Goal: Information Seeking & Learning: Learn about a topic

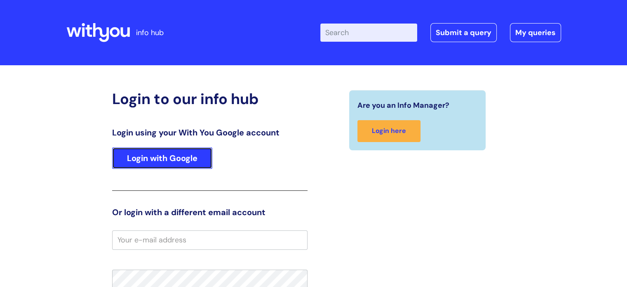
click at [159, 161] on link "Login with Google" at bounding box center [162, 157] width 100 height 21
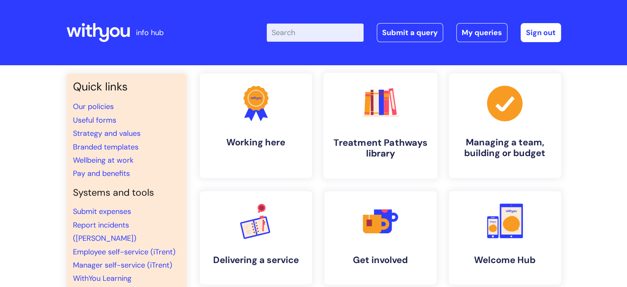
click at [377, 145] on h4 "Treatment Pathways library" at bounding box center [380, 148] width 101 height 22
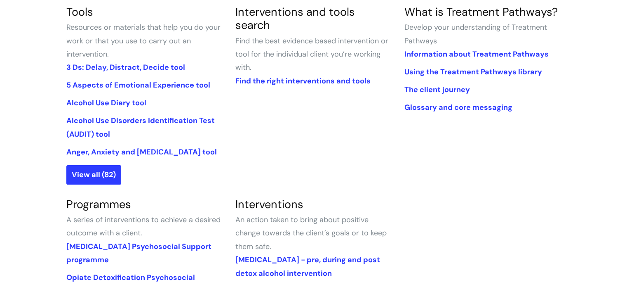
scroll to position [223, 0]
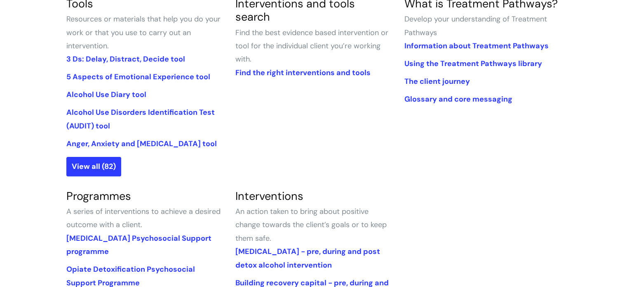
click at [102, 177] on div "Tools Resources or materials that help you do your work or that you use to carr…" at bounding box center [313, 216] width 507 height 438
click at [90, 169] on link "View all (82)" at bounding box center [93, 166] width 55 height 19
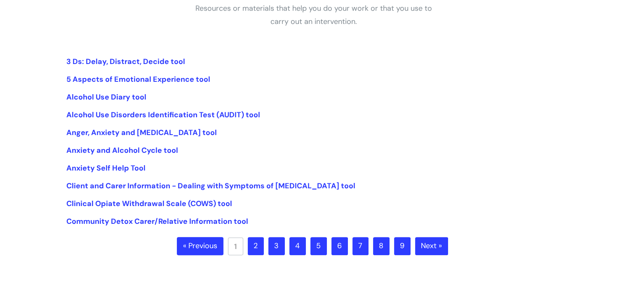
scroll to position [183, 0]
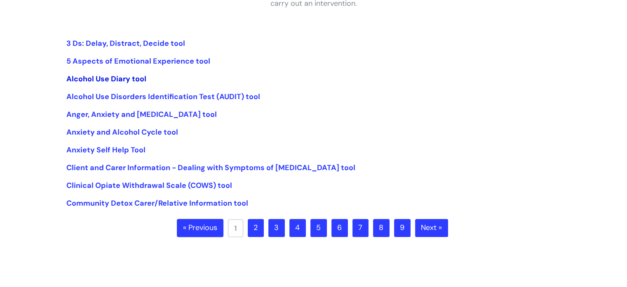
click at [86, 78] on link "Alcohol Use Diary tool" at bounding box center [106, 79] width 80 height 10
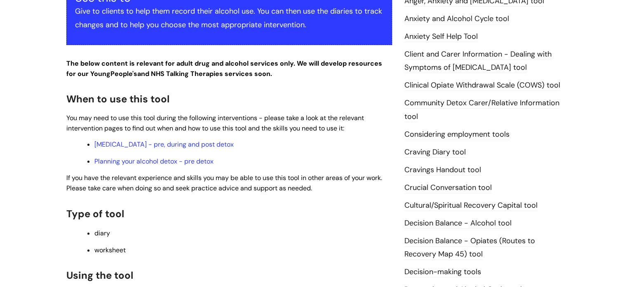
scroll to position [219, 0]
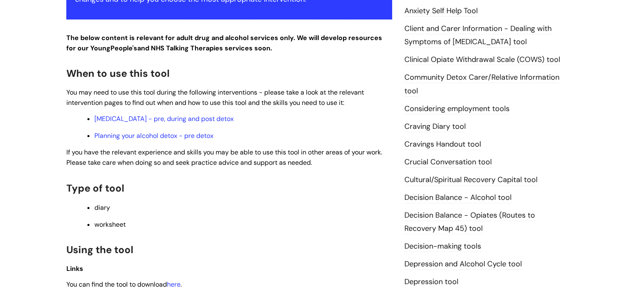
click at [419, 144] on link "Cravings Handout tool" at bounding box center [443, 144] width 77 height 11
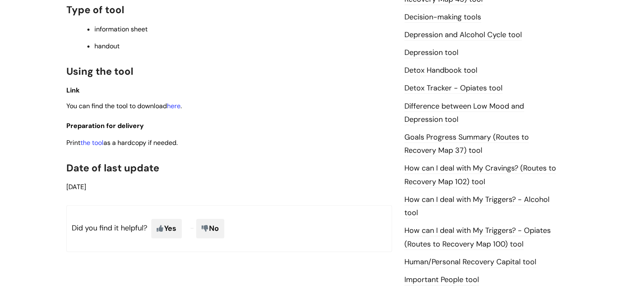
scroll to position [450, 0]
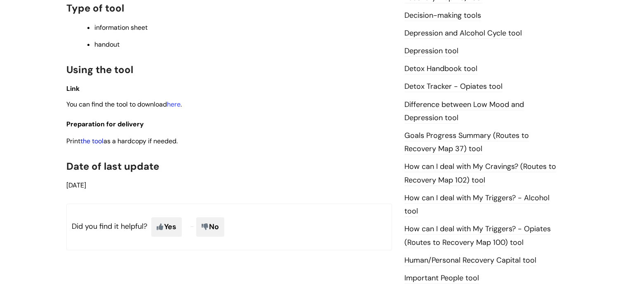
click at [92, 143] on link "the tool" at bounding box center [91, 140] width 23 height 9
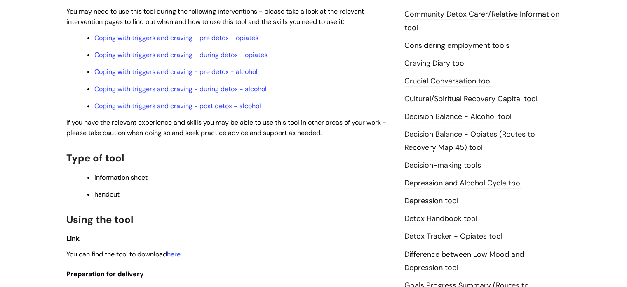
scroll to position [300, 0]
click at [434, 62] on link "Craving Diary tool" at bounding box center [435, 64] width 61 height 11
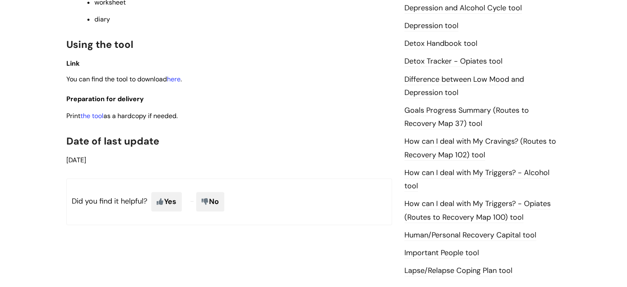
scroll to position [482, 0]
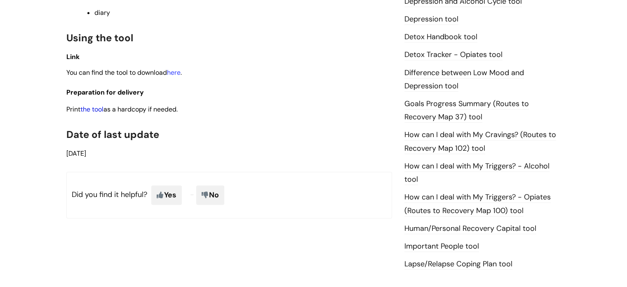
click at [96, 111] on link "the tool" at bounding box center [91, 109] width 23 height 9
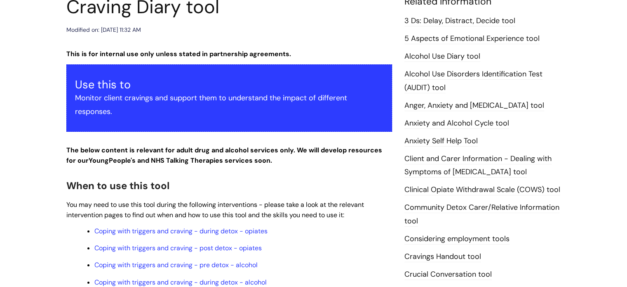
scroll to position [101, 0]
